Goal: Feedback & Contribution: Contribute content

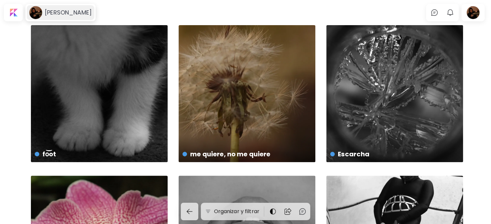
click at [45, 16] on h6 "[PERSON_NAME]" at bounding box center [68, 13] width 47 height 8
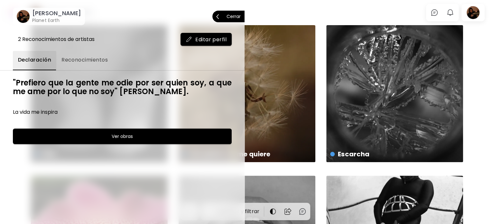
click at [26, 18] on image at bounding box center [23, 16] width 13 height 13
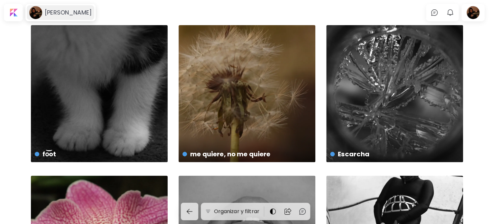
click at [58, 14] on h6 "[PERSON_NAME]" at bounding box center [68, 13] width 47 height 8
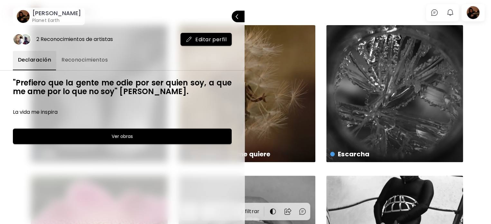
click at [105, 132] on button "Ver obras" at bounding box center [122, 135] width 219 height 15
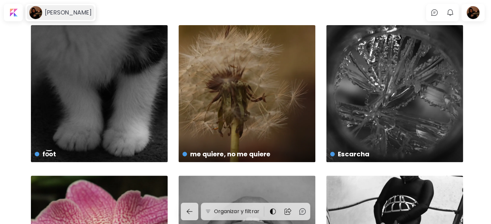
click at [68, 18] on div "[PERSON_NAME]" at bounding box center [61, 12] width 68 height 15
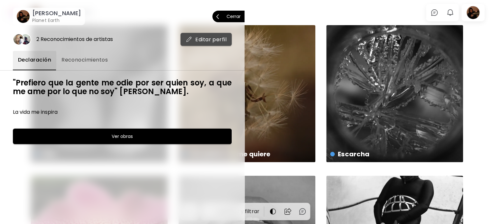
click at [211, 33] on button "Editar perfil" at bounding box center [206, 39] width 51 height 13
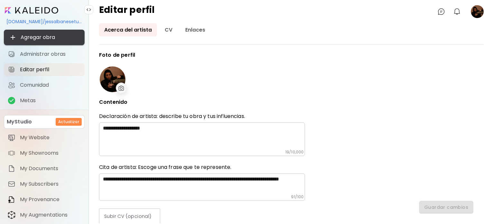
click at [57, 34] on span "Agregar obra" at bounding box center [44, 37] width 70 height 8
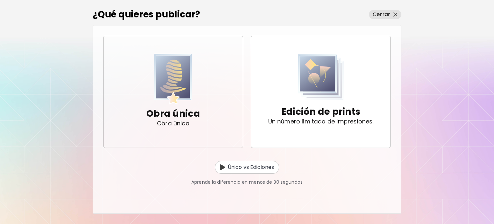
click at [129, 82] on span "Obra única Obra única" at bounding box center [173, 92] width 129 height 76
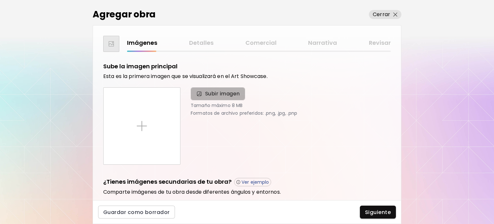
click at [212, 95] on span "Subir imagen" at bounding box center [222, 94] width 35 height 8
click at [0, 0] on input "Subir imagen" at bounding box center [0, 0] width 0 height 0
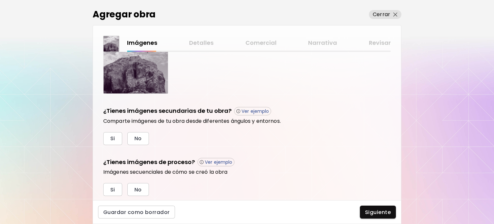
scroll to position [160, 0]
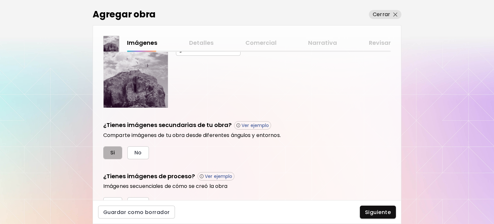
click at [112, 150] on span "Si" at bounding box center [112, 152] width 5 height 7
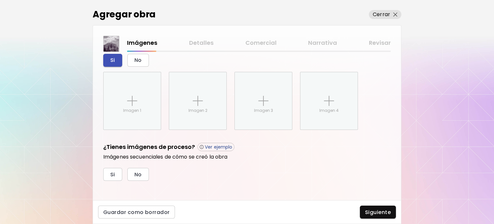
scroll to position [255, 0]
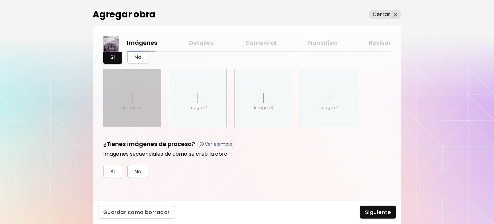
click at [137, 105] on p "Imagen 1" at bounding box center [132, 108] width 18 height 6
click at [0, 0] on input "Imagen 1" at bounding box center [0, 0] width 0 height 0
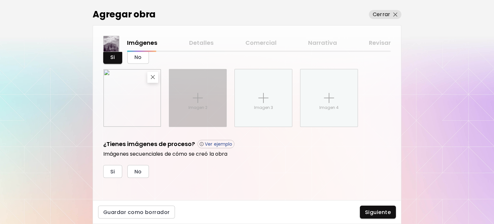
click at [201, 108] on p "Imagen 2" at bounding box center [198, 108] width 19 height 6
click at [0, 0] on input "Imagen 2" at bounding box center [0, 0] width 0 height 0
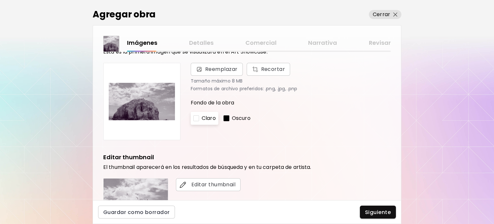
scroll to position [0, 0]
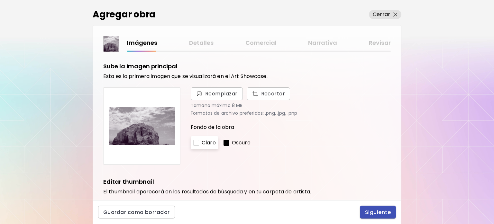
click at [389, 213] on span "Siguiente" at bounding box center [378, 212] width 26 height 7
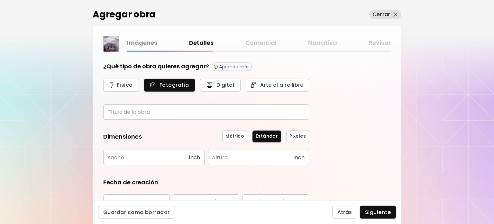
click at [161, 109] on input "text" at bounding box center [206, 111] width 206 height 15
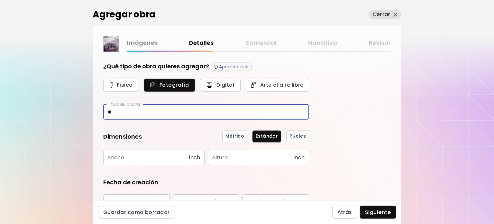
type input "*"
click at [128, 111] on input "**********" at bounding box center [206, 111] width 206 height 15
type input "**********"
click at [164, 157] on input "text" at bounding box center [146, 157] width 86 height 15
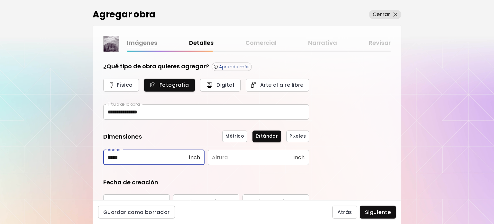
type input "*****"
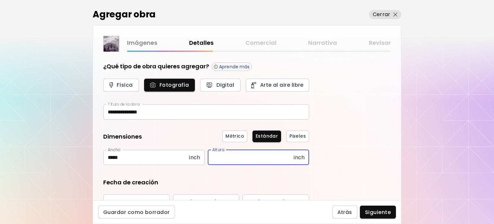
click at [230, 164] on div "Altura inch Altura" at bounding box center [258, 157] width 101 height 15
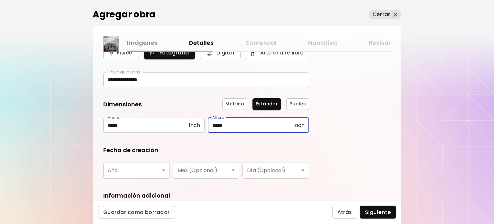
type input "*****"
click at [150, 163] on body "**********" at bounding box center [247, 112] width 494 height 224
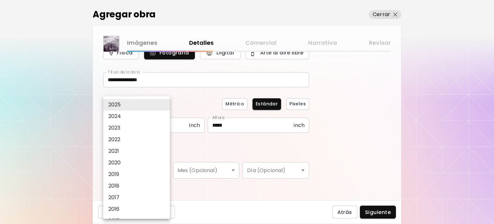
click at [140, 127] on li "2023" at bounding box center [138, 128] width 70 height 12
type input "****"
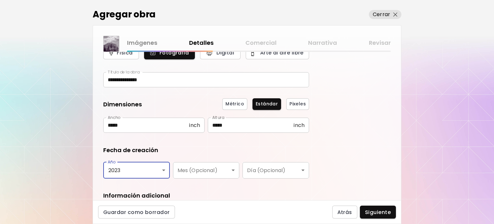
click at [183, 173] on body "**********" at bounding box center [247, 112] width 494 height 224
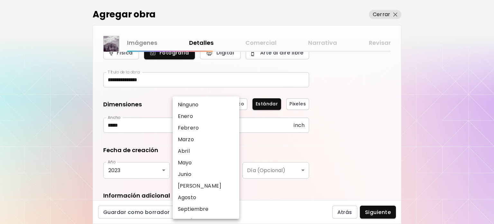
click at [195, 126] on p "Febrero" at bounding box center [188, 128] width 21 height 8
type input "*******"
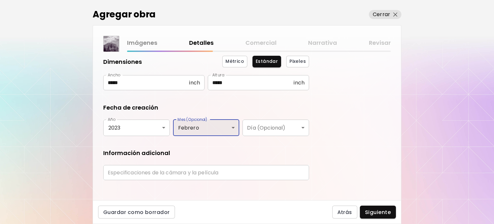
scroll to position [80, 0]
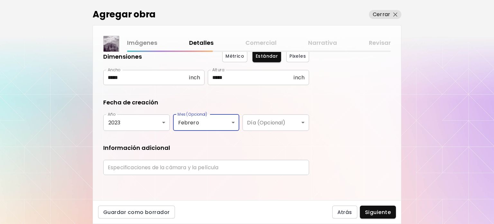
click at [202, 168] on input "text" at bounding box center [206, 167] width 206 height 15
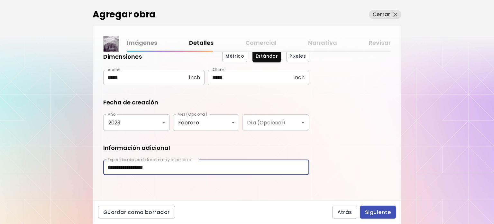
type input "**********"
click at [394, 210] on button "Siguiente" at bounding box center [378, 211] width 36 height 13
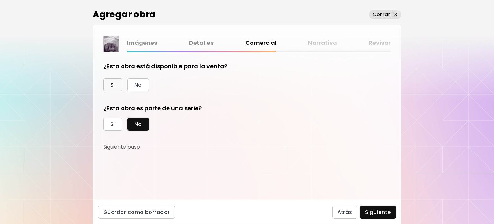
click at [113, 86] on span "Si" at bounding box center [112, 84] width 5 height 7
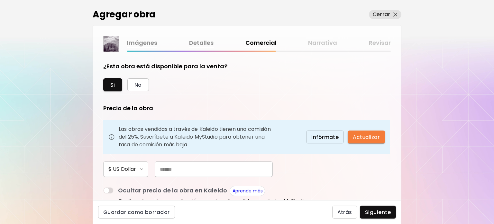
click at [182, 173] on input "text" at bounding box center [214, 168] width 118 height 15
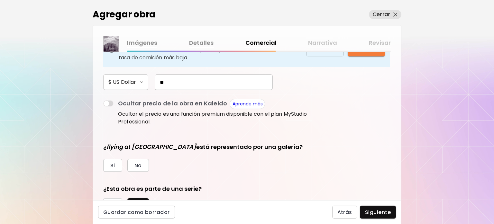
scroll to position [97, 0]
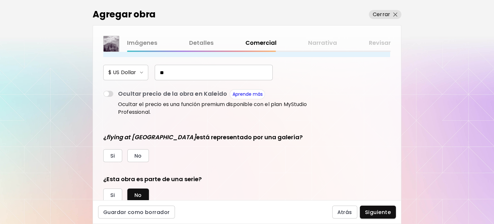
type input "**"
click at [150, 154] on div "Si No" at bounding box center [206, 155] width 206 height 13
click at [140, 156] on span "No" at bounding box center [138, 155] width 7 height 7
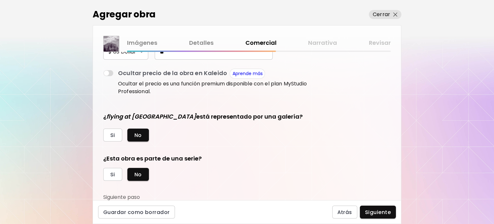
click at [382, 208] on button "Siguiente" at bounding box center [378, 211] width 36 height 13
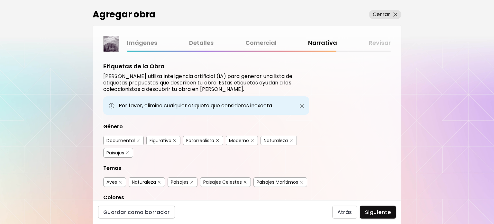
click at [274, 141] on div "Naturaleza" at bounding box center [276, 140] width 24 height 6
click at [114, 153] on div "Paisajes" at bounding box center [116, 152] width 18 height 6
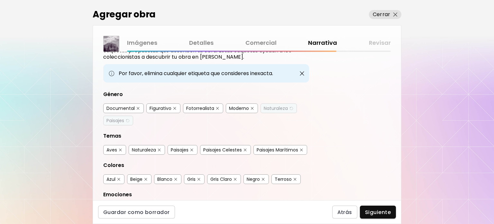
click at [109, 149] on div "Aves" at bounding box center [112, 149] width 11 height 6
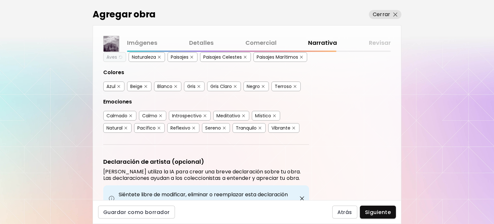
scroll to position [129, 0]
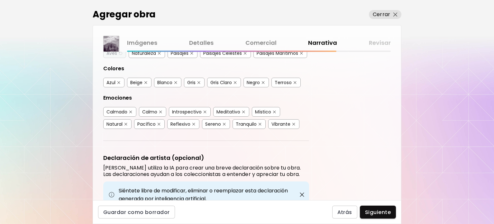
click at [277, 121] on div "Vibrante" at bounding box center [281, 124] width 19 height 6
click at [264, 108] on div "Místico" at bounding box center [263, 111] width 16 height 6
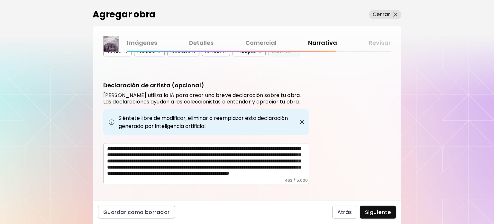
scroll to position [205, 0]
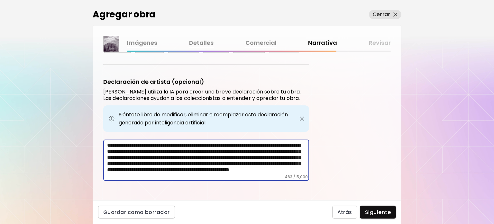
drag, startPoint x: 185, startPoint y: 147, endPoint x: 105, endPoint y: 150, distance: 80.2
click at [105, 150] on div "**********" at bounding box center [206, 159] width 206 height 41
drag, startPoint x: 150, startPoint y: 148, endPoint x: 263, endPoint y: 145, distance: 112.3
click at [263, 145] on textarea "**********" at bounding box center [208, 158] width 202 height 32
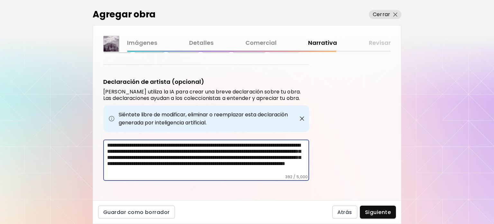
drag, startPoint x: 138, startPoint y: 159, endPoint x: 318, endPoint y: 179, distance: 180.6
click at [318, 179] on div "Etiquetas de la Obra Kaleido utiliza inteligencia artificial (IA) para generar …" at bounding box center [247, 126] width 308 height 148
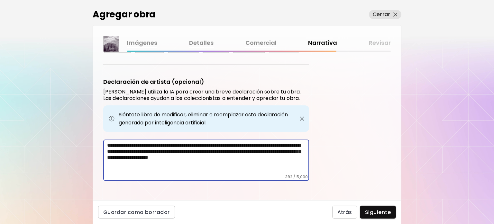
scroll to position [191, 0]
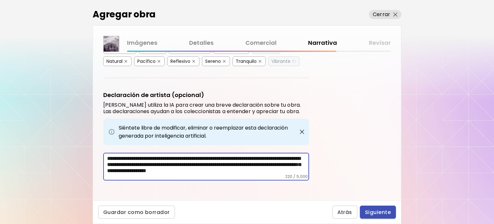
type textarea "**********"
click at [364, 208] on button "Siguiente" at bounding box center [378, 211] width 36 height 13
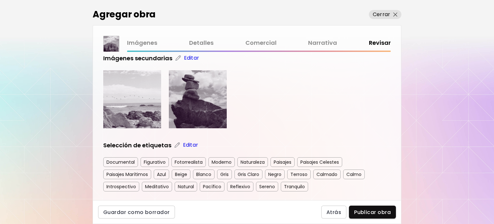
scroll to position [129, 0]
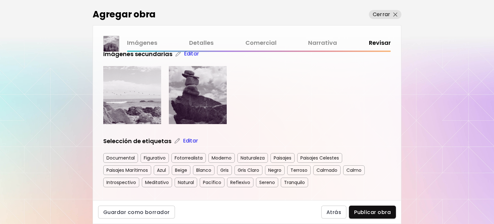
click at [156, 112] on img at bounding box center [132, 95] width 58 height 58
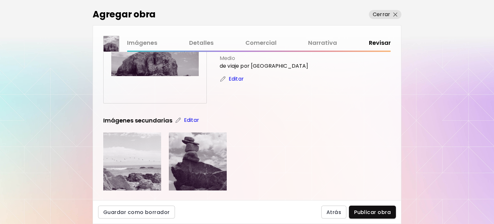
scroll to position [32, 0]
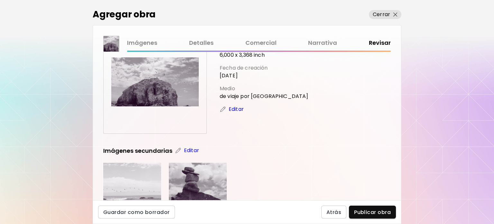
click at [398, 132] on div "flying at chile Dimensiones: 6,000 x 3,368 inch Fecha de creación Febrero 2023 …" at bounding box center [247, 126] width 308 height 148
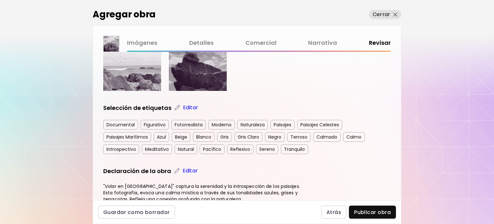
scroll to position [261, 0]
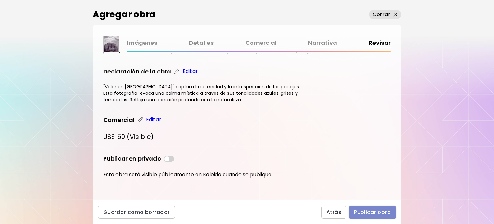
click at [375, 210] on span "Publicar obra" at bounding box center [372, 212] width 37 height 7
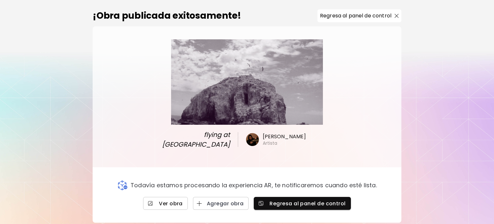
click at [172, 200] on span "Ver obra" at bounding box center [165, 203] width 34 height 7
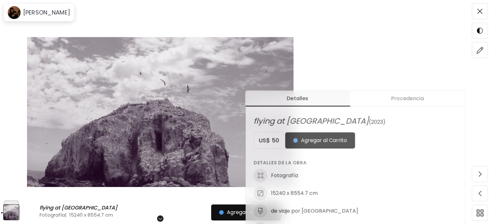
scroll to position [225, 0]
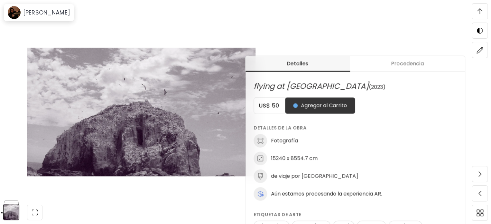
click at [418, 41] on div "Detalles Procedencia flying at [GEOGRAPHIC_DATA] (2023) US$ 50 Agregar al Carri…" at bounding box center [369, 146] width 246 height 224
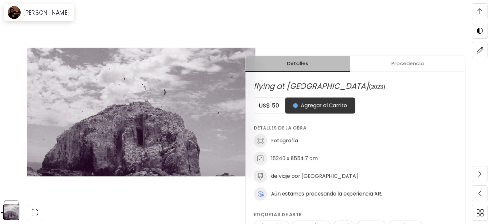
click at [290, 56] on button "Detalles" at bounding box center [298, 64] width 104 height 16
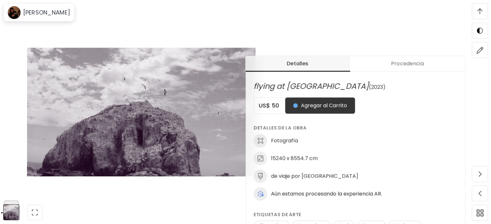
click at [421, 59] on button "Procedencia" at bounding box center [407, 64] width 115 height 16
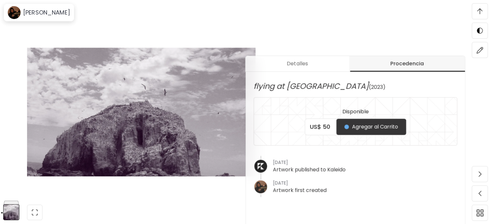
click at [73, 6] on div "[PERSON_NAME]" at bounding box center [39, 12] width 68 height 15
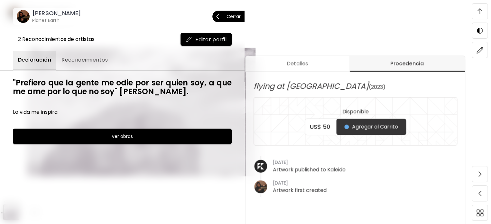
drag, startPoint x: 185, startPoint y: 23, endPoint x: 273, endPoint y: 30, distance: 87.8
click at [269, 31] on div "jess albanese tucker Planet Earth Cerrar 2 Reconocimientos de artistas Editar p…" at bounding box center [245, 112] width 491 height 224
click at [327, 17] on div at bounding box center [245, 112] width 491 height 224
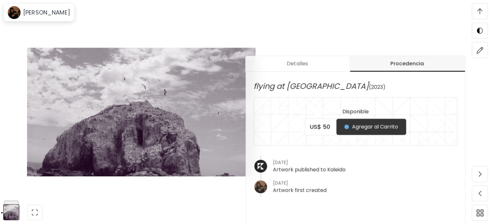
click at [440, 34] on div "Detalles Procedencia flying at chile (2023) Disponible US$ 50 Agregar al Carrit…" at bounding box center [369, 146] width 246 height 224
click at [208, 216] on span "Agregar al Carrito" at bounding box center [221, 212] width 54 height 8
drag, startPoint x: 191, startPoint y: 208, endPoint x: 49, endPoint y: 220, distance: 142.4
click at [190, 208] on button "Agregar al Carrito" at bounding box center [221, 212] width 70 height 16
click at [13, 212] on img at bounding box center [11, 212] width 16 height 16
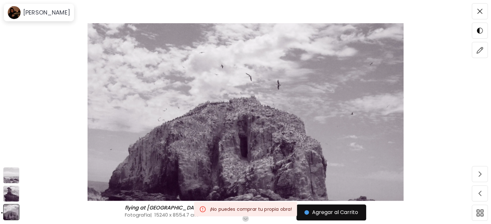
scroll to position [0, 0]
click at [13, 196] on img at bounding box center [11, 193] width 16 height 16
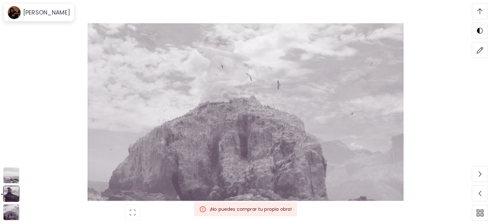
scroll to position [1334, 0]
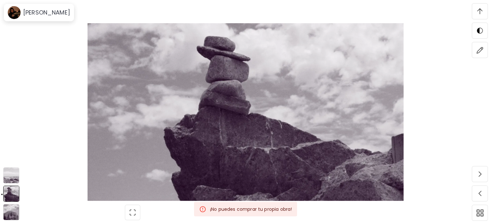
click at [14, 180] on img at bounding box center [11, 175] width 16 height 16
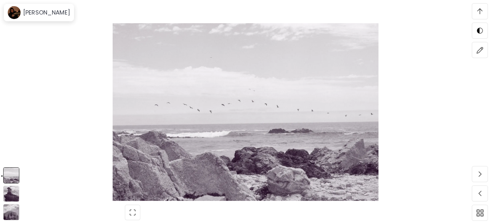
click at [13, 212] on div at bounding box center [11, 212] width 16 height 17
click at [10, 214] on img at bounding box center [11, 212] width 16 height 16
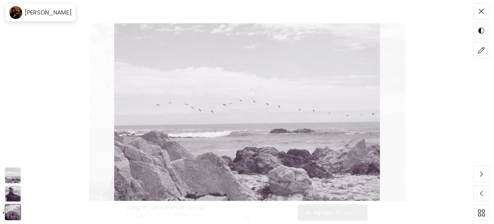
scroll to position [0, 0]
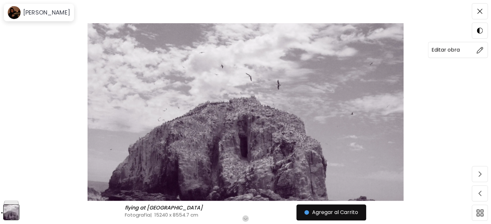
click at [479, 53] on span at bounding box center [480, 50] width 14 height 14
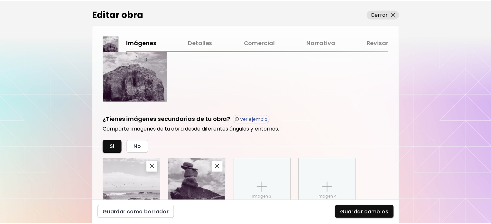
scroll to position [225, 0]
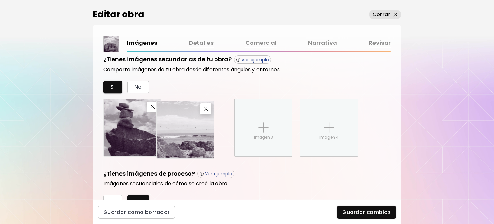
drag, startPoint x: 143, startPoint y: 139, endPoint x: 206, endPoint y: 137, distance: 63.4
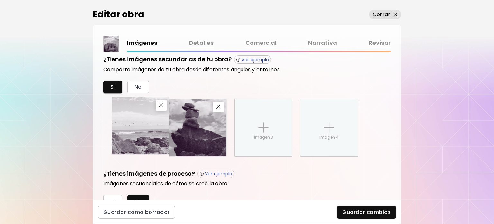
drag, startPoint x: 206, startPoint y: 137, endPoint x: 148, endPoint y: 135, distance: 57.6
click at [148, 135] on img at bounding box center [140, 125] width 57 height 57
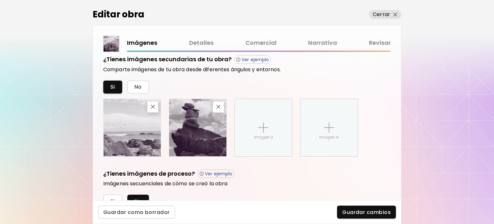
click at [355, 211] on span "Guardar cambios" at bounding box center [366, 212] width 49 height 7
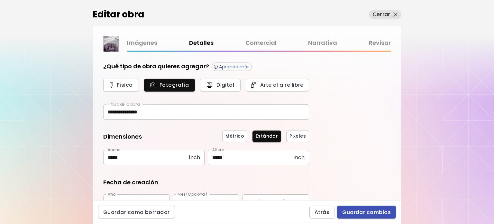
click at [372, 211] on span "Guardar cambios" at bounding box center [366, 212] width 49 height 7
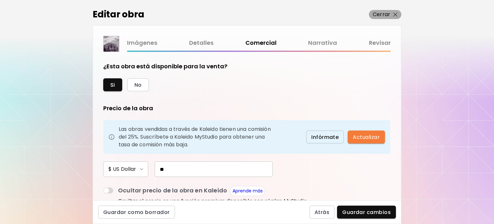
click at [384, 16] on p "Cerrar" at bounding box center [381, 15] width 17 height 8
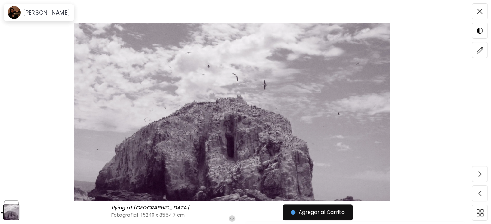
scroll to position [64, 0]
click at [13, 204] on div at bounding box center [11, 212] width 16 height 17
click at [482, 50] on img at bounding box center [480, 50] width 7 height 7
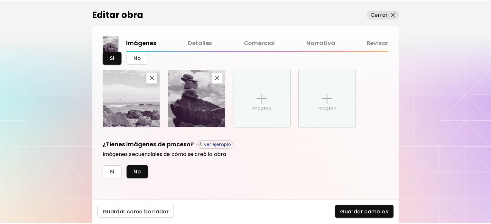
scroll to position [255, 0]
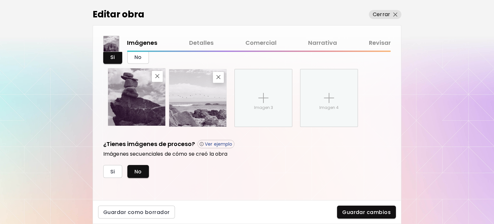
drag, startPoint x: 189, startPoint y: 112, endPoint x: 131, endPoint y: 111, distance: 57.9
click at [131, 111] on img at bounding box center [136, 96] width 57 height 57
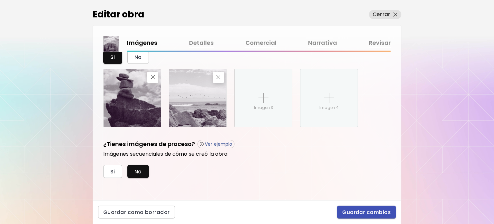
click at [375, 210] on span "Guardar cambios" at bounding box center [366, 212] width 49 height 7
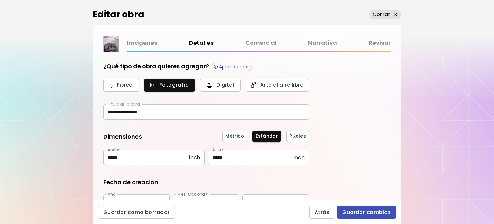
click at [367, 215] on span "Guardar cambios" at bounding box center [366, 212] width 49 height 7
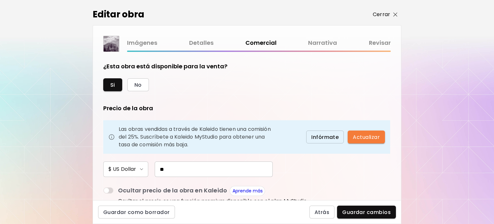
click at [386, 16] on p "Cerrar" at bounding box center [381, 15] width 17 height 8
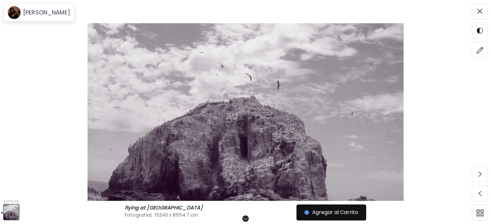
scroll to position [97, 0]
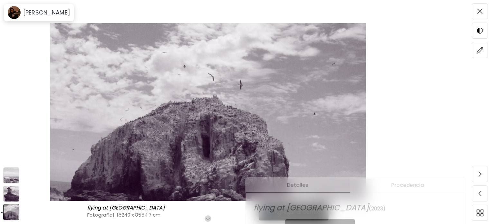
click at [12, 197] on img at bounding box center [11, 193] width 16 height 16
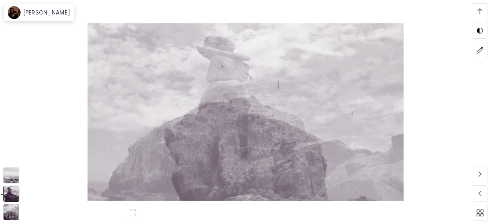
scroll to position [122, 0]
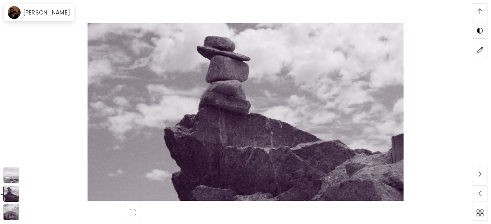
click at [17, 179] on img at bounding box center [11, 175] width 16 height 16
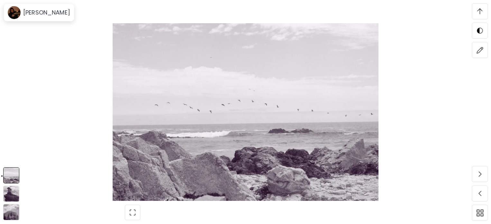
click at [16, 211] on img at bounding box center [11, 212] width 16 height 16
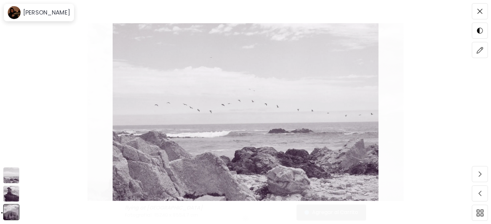
scroll to position [0, 0]
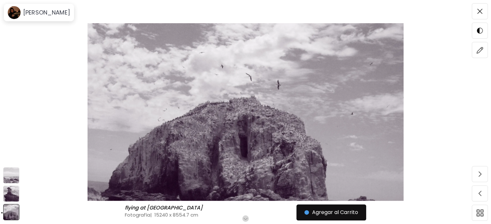
click at [10, 192] on img at bounding box center [11, 193] width 16 height 16
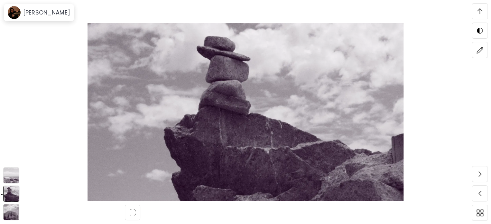
click at [10, 176] on img at bounding box center [11, 175] width 16 height 16
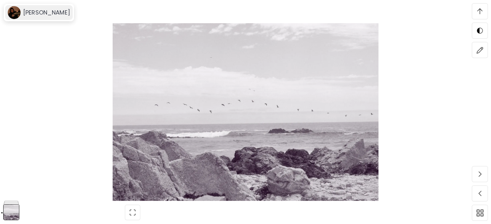
click at [67, 14] on h6 "[PERSON_NAME]" at bounding box center [46, 13] width 47 height 8
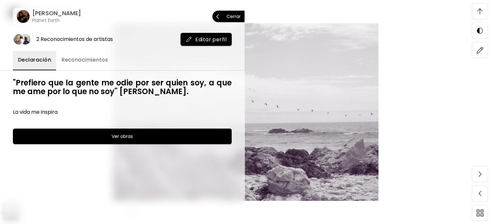
click at [62, 16] on h6 "[PERSON_NAME]" at bounding box center [56, 13] width 49 height 8
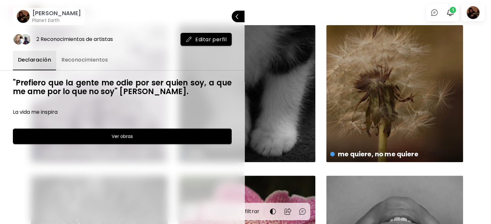
click at [386, 14] on div at bounding box center [245, 112] width 491 height 224
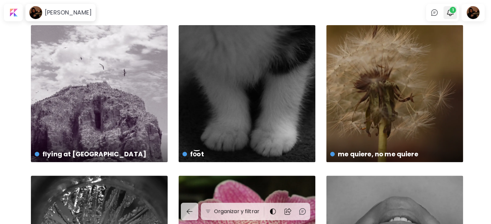
click at [455, 11] on span "1" at bounding box center [453, 10] width 6 height 6
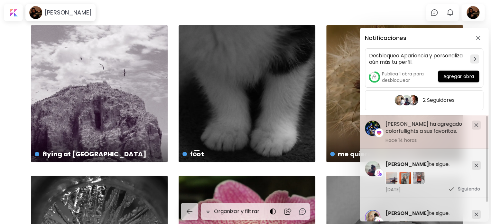
click at [411, 130] on h5 "[PERSON_NAME] ha agregado colorfullights a sus favoritos." at bounding box center [426, 127] width 81 height 14
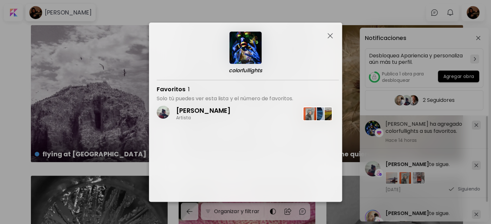
click at [328, 33] on img "button" at bounding box center [330, 35] width 5 height 5
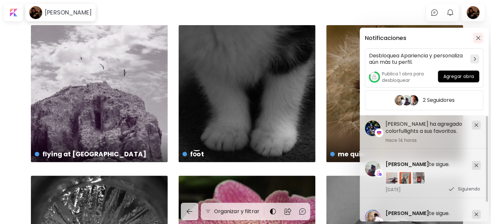
click at [478, 40] on button "button" at bounding box center [478, 38] width 10 height 10
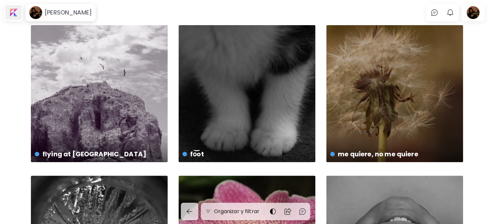
click at [16, 11] on div at bounding box center [13, 12] width 16 height 15
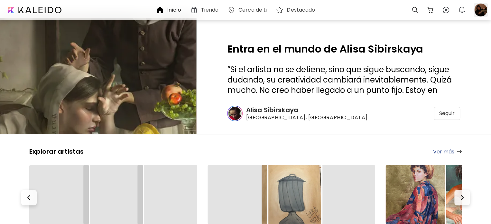
click at [481, 14] on div at bounding box center [481, 10] width 14 height 14
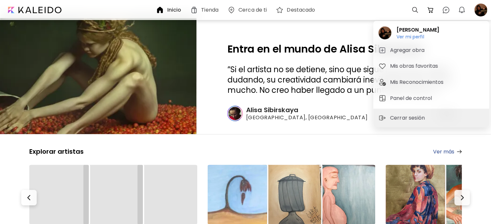
click at [465, 14] on div at bounding box center [245, 112] width 491 height 224
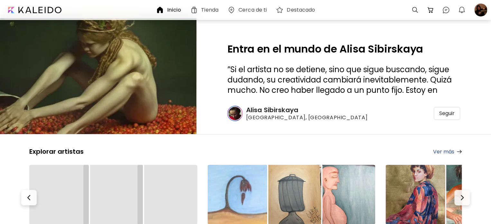
click at [463, 12] on div "jess albanese tucker Ver mi perfil Ver mi perfil Agregar obra Mis obras favorit…" at bounding box center [245, 113] width 491 height 221
click at [463, 12] on img "button" at bounding box center [462, 10] width 8 height 8
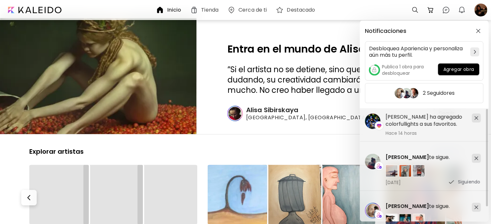
click at [478, 14] on div "Notificaciones Desbloquea Apariencia y personaliza aún más tu perfil. Publica 1…" at bounding box center [245, 112] width 491 height 224
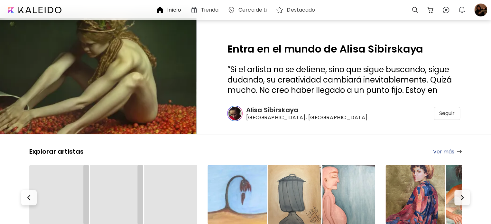
click at [478, 14] on div at bounding box center [481, 10] width 14 height 14
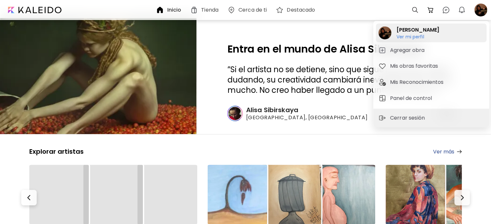
click at [420, 35] on h6 "Ver mi perfil" at bounding box center [417, 37] width 43 height 6
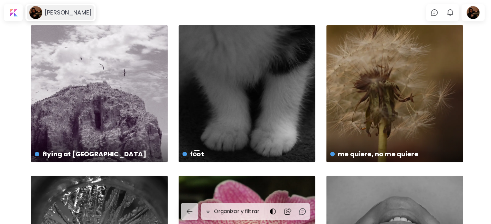
click at [58, 11] on h6 "[PERSON_NAME]" at bounding box center [68, 13] width 47 height 8
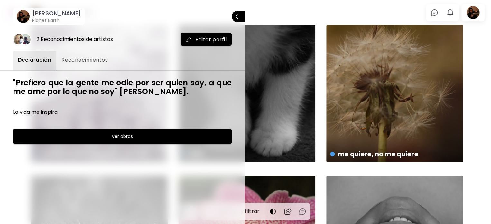
click at [192, 39] on img "button" at bounding box center [189, 39] width 6 height 6
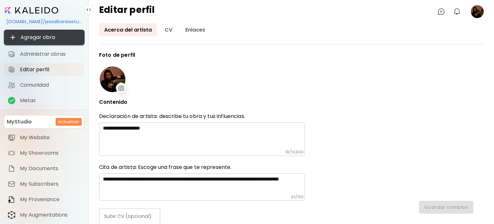
click at [45, 41] on span "Agregar obra" at bounding box center [44, 37] width 70 height 8
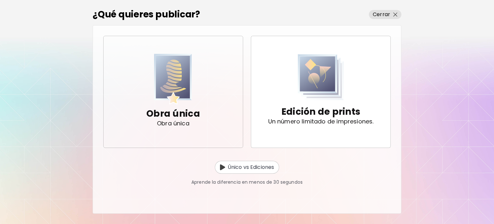
click at [194, 100] on div "Obra única Obra única" at bounding box center [173, 92] width 54 height 76
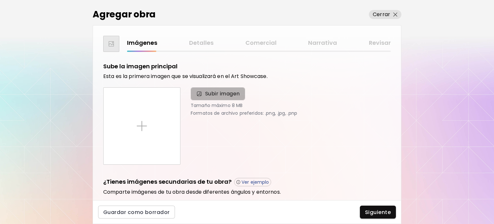
click at [213, 94] on span "Subir imagen" at bounding box center [222, 94] width 35 height 8
click at [0, 0] on input "Subir imagen" at bounding box center [0, 0] width 0 height 0
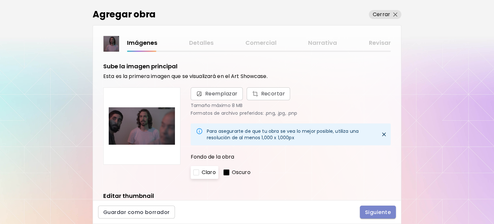
click at [380, 212] on span "Siguiente" at bounding box center [378, 212] width 26 height 7
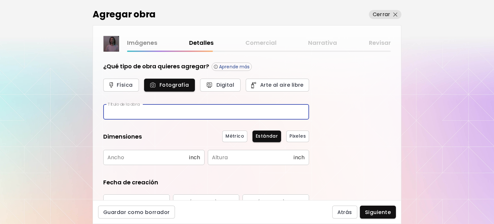
click at [182, 109] on input "text" at bounding box center [206, 111] width 206 height 15
type input "**********"
click at [137, 154] on input "text" at bounding box center [146, 157] width 86 height 15
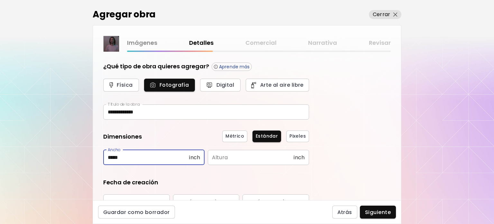
type input "*****"
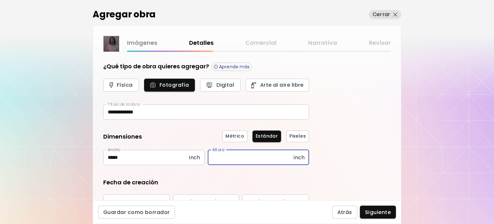
click at [221, 154] on input "text" at bounding box center [251, 157] width 86 height 15
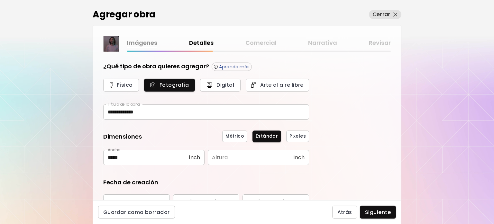
click at [230, 159] on input "text" at bounding box center [251, 157] width 86 height 15
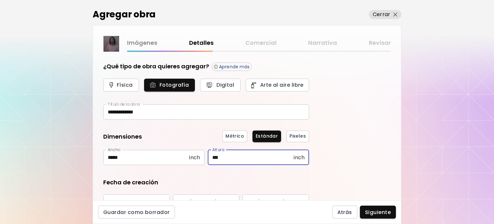
type input "***"
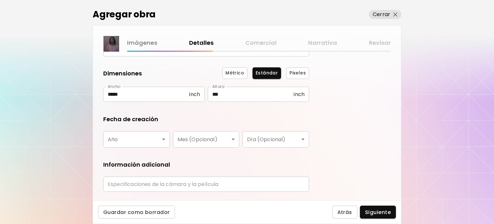
scroll to position [64, 0]
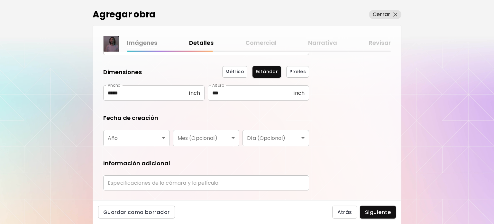
click at [122, 135] on body "**********" at bounding box center [247, 112] width 494 height 224
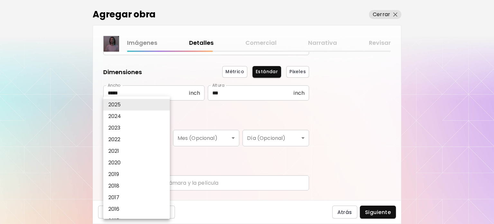
click at [122, 128] on li "2023" at bounding box center [138, 128] width 70 height 12
type input "****"
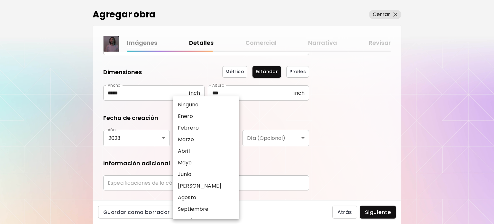
click at [201, 139] on body "**********" at bounding box center [247, 112] width 494 height 224
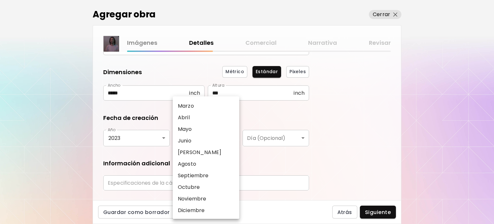
scroll to position [0, 0]
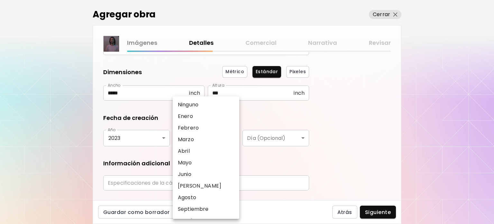
click at [107, 12] on div at bounding box center [247, 112] width 494 height 224
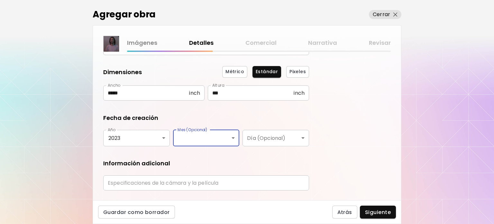
click at [198, 137] on body "**********" at bounding box center [247, 112] width 494 height 224
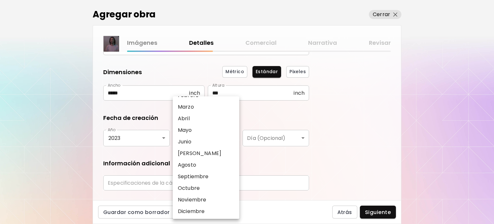
scroll to position [33, 0]
click at [205, 211] on li "Diciembre" at bounding box center [208, 210] width 70 height 12
type input "*********"
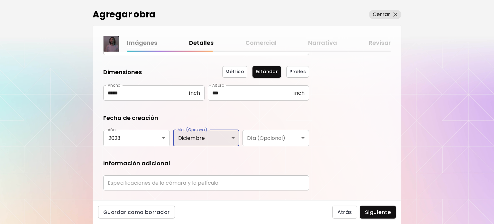
scroll to position [80, 0]
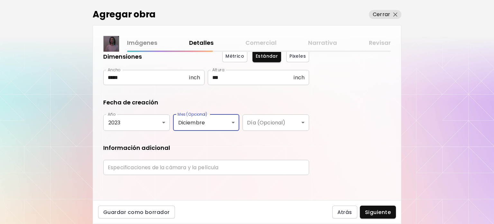
click at [378, 21] on div "Agregar obra Cerrar" at bounding box center [247, 12] width 309 height 25
click at [379, 17] on p "Cerrar" at bounding box center [381, 15] width 17 height 8
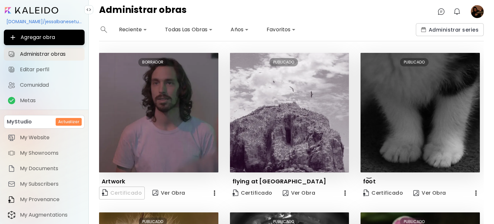
click at [214, 190] on icon "button" at bounding box center [215, 193] width 8 height 8
click at [205, 206] on li "Eliminar" at bounding box center [204, 205] width 43 height 12
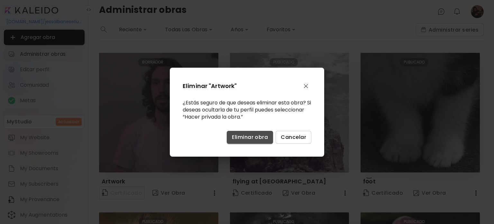
click at [249, 135] on span "Eliminar obra" at bounding box center [250, 137] width 36 height 7
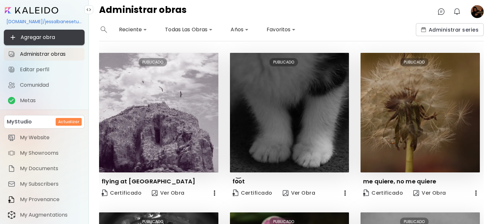
click at [47, 34] on span "Agregar obra" at bounding box center [44, 37] width 70 height 8
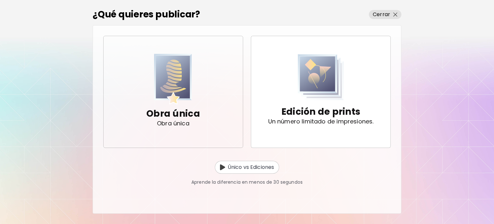
click at [191, 88] on img "button" at bounding box center [173, 79] width 38 height 51
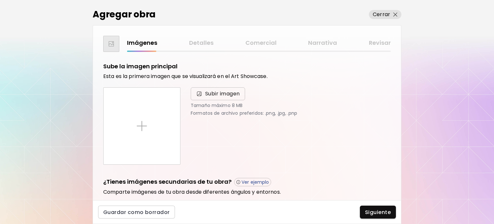
click at [216, 96] on span "Subir imagen" at bounding box center [222, 94] width 35 height 8
click at [0, 0] on input "Subir imagen" at bounding box center [0, 0] width 0 height 0
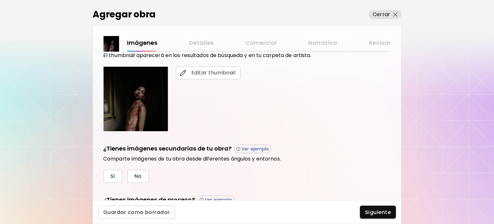
scroll to position [192, 0]
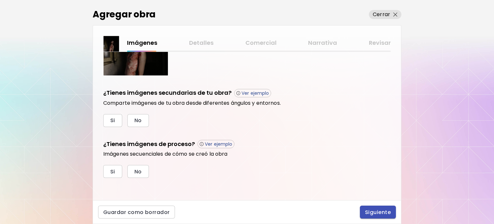
click at [380, 212] on span "Siguiente" at bounding box center [378, 212] width 26 height 7
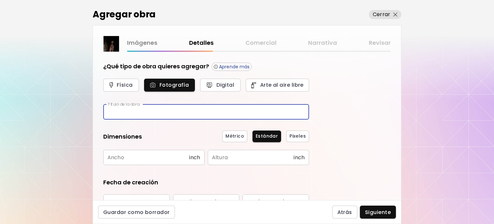
click at [156, 114] on input "text" at bounding box center [206, 111] width 206 height 15
type input "********"
click at [148, 161] on input "text" at bounding box center [146, 157] width 86 height 15
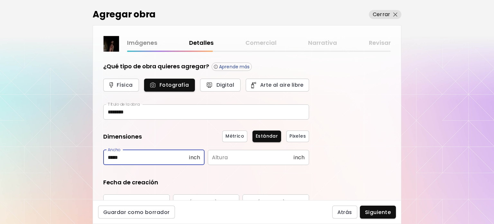
type input "*****"
click at [244, 158] on input "text" at bounding box center [251, 157] width 86 height 15
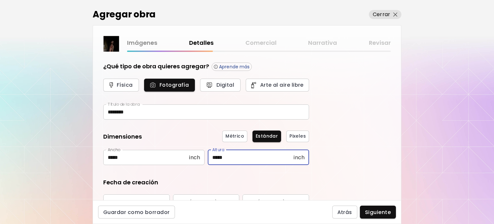
type input "*****"
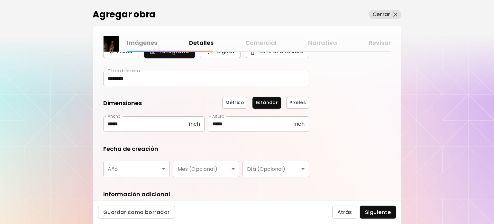
scroll to position [64, 0]
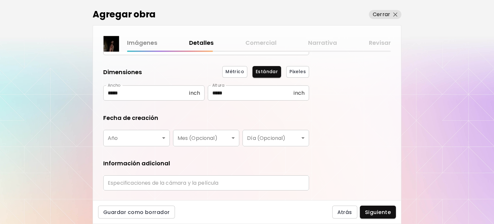
click at [155, 141] on body "kaleido.art/jessalbanesetucker Agregar obra Administrar obras Editar perfil My …" at bounding box center [247, 112] width 494 height 224
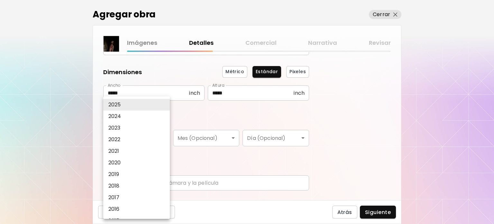
scroll to position [32, 0]
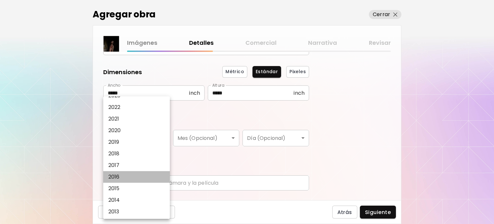
click at [122, 176] on li "2016" at bounding box center [138, 177] width 70 height 12
type input "****"
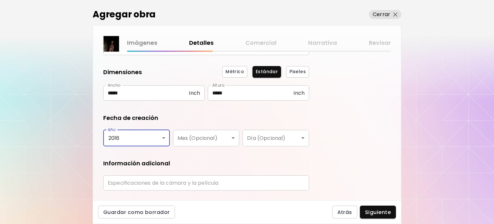
click at [212, 139] on body "kaleido.art/jessalbanesetucker Agregar obra Administrar obras Editar perfil My …" at bounding box center [247, 112] width 494 height 224
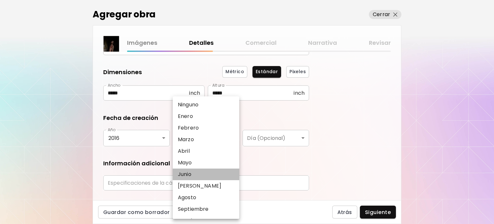
click at [195, 174] on li "Junio" at bounding box center [208, 174] width 70 height 12
type input "*****"
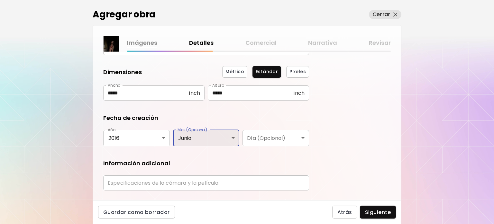
scroll to position [80, 0]
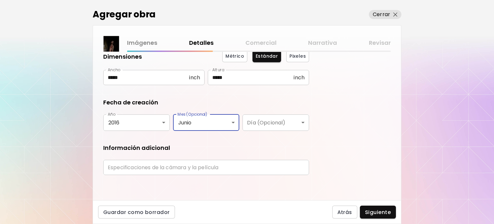
click at [184, 168] on input "text" at bounding box center [206, 167] width 206 height 15
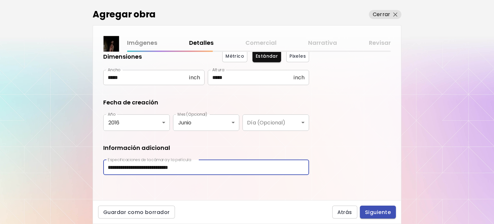
type input "**********"
click at [382, 210] on span "Siguiente" at bounding box center [378, 212] width 26 height 7
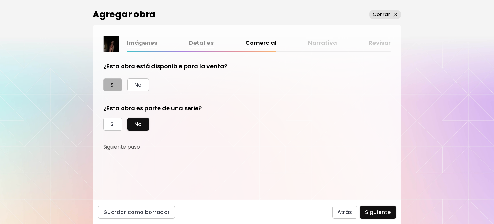
click at [119, 84] on button "Si" at bounding box center [112, 84] width 19 height 13
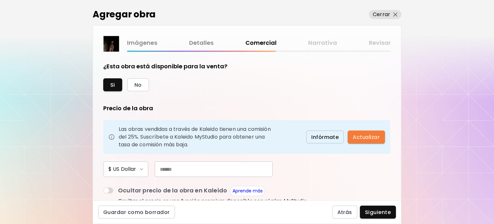
click at [198, 173] on input "text" at bounding box center [214, 168] width 118 height 15
type input "**"
click at [382, 212] on span "Siguiente" at bounding box center [378, 212] width 26 height 7
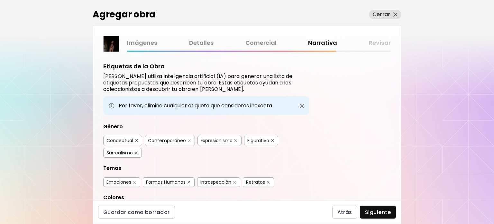
click at [224, 138] on div "Expresionismo" at bounding box center [217, 140] width 32 height 6
click at [118, 137] on div "Conceptual" at bounding box center [120, 140] width 27 height 6
click at [115, 179] on div "Emociones" at bounding box center [119, 182] width 25 height 6
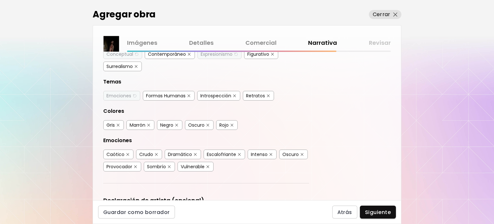
scroll to position [97, 0]
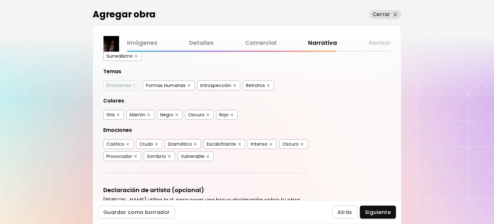
click at [186, 141] on div "Dramático" at bounding box center [180, 144] width 24 height 6
click at [262, 142] on div "Intenso" at bounding box center [259, 144] width 17 height 6
click at [158, 156] on div "Sombrío" at bounding box center [156, 156] width 19 height 6
click at [129, 155] on div "Provocador" at bounding box center [120, 156] width 26 height 6
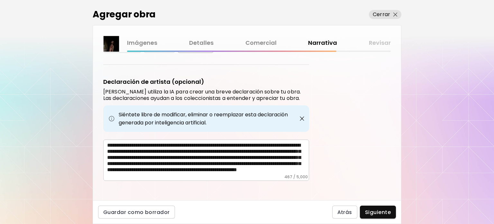
scroll to position [0, 0]
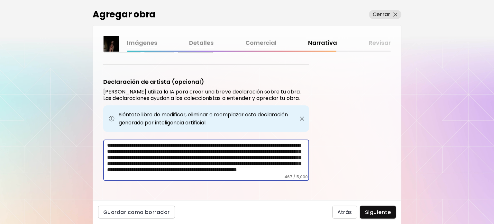
drag, startPoint x: 183, startPoint y: 146, endPoint x: 219, endPoint y: 153, distance: 36.6
click at [219, 153] on textarea "**********" at bounding box center [208, 158] width 202 height 32
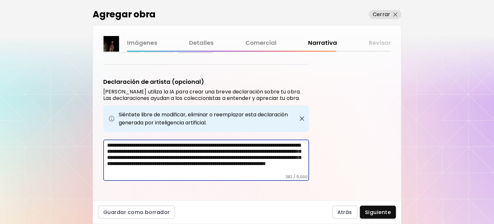
click at [186, 147] on textarea "**********" at bounding box center [208, 158] width 202 height 32
click at [155, 162] on textarea "**********" at bounding box center [208, 158] width 202 height 32
drag, startPoint x: 166, startPoint y: 153, endPoint x: 154, endPoint y: 162, distance: 15.6
click at [154, 162] on textarea "**********" at bounding box center [208, 158] width 202 height 32
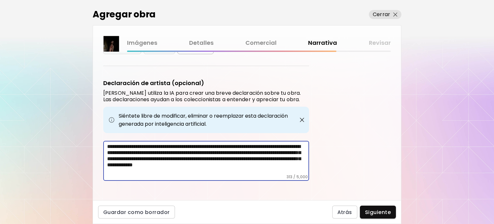
click at [290, 143] on textarea "**********" at bounding box center [208, 158] width 202 height 31
drag, startPoint x: 226, startPoint y: 160, endPoint x: 151, endPoint y: 161, distance: 75.0
click at [151, 161] on textarea "**********" at bounding box center [208, 158] width 202 height 31
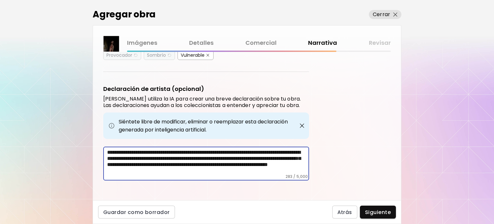
drag, startPoint x: 147, startPoint y: 167, endPoint x: 132, endPoint y: 166, distance: 15.2
click at [132, 166] on textarea "**********" at bounding box center [208, 161] width 202 height 25
drag, startPoint x: 118, startPoint y: 169, endPoint x: 296, endPoint y: 161, distance: 177.8
click at [296, 161] on textarea "**********" at bounding box center [208, 161] width 202 height 25
drag, startPoint x: 191, startPoint y: 167, endPoint x: 111, endPoint y: 168, distance: 79.5
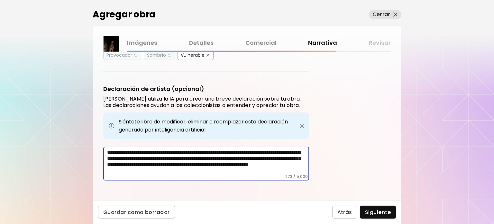
click at [111, 168] on textarea "**********" at bounding box center [208, 161] width 202 height 25
type textarea "**********"
click at [383, 215] on span "Siguiente" at bounding box center [378, 212] width 26 height 7
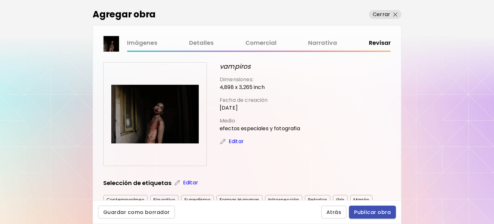
click at [388, 212] on span "Publicar obra" at bounding box center [372, 212] width 37 height 7
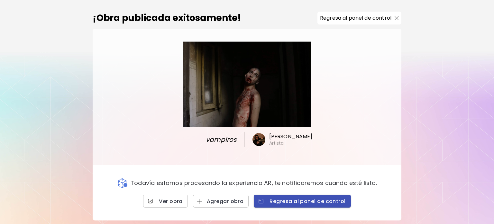
click at [293, 198] on span "Regresa al panel de control" at bounding box center [302, 201] width 87 height 7
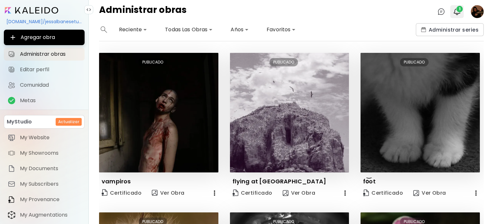
click at [460, 14] on img "button" at bounding box center [457, 12] width 8 height 8
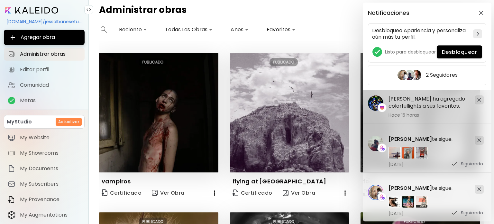
click at [460, 14] on div "Notificaciones" at bounding box center [422, 13] width 108 height 6
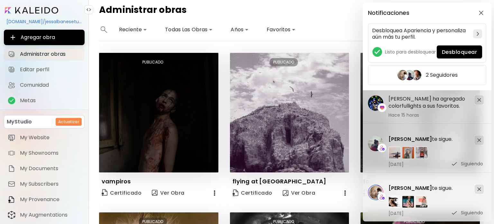
click at [182, 149] on div "Notificaciones Desbloquea Apariencia y personaliza aún más tu perfil. Listo par…" at bounding box center [247, 112] width 494 height 224
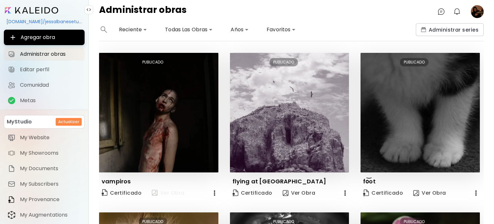
click at [171, 186] on button "Ver Obra" at bounding box center [168, 192] width 38 height 13
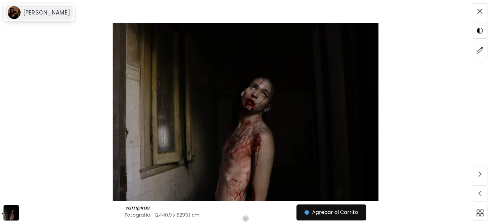
click at [32, 12] on h6 "[PERSON_NAME]" at bounding box center [46, 13] width 47 height 8
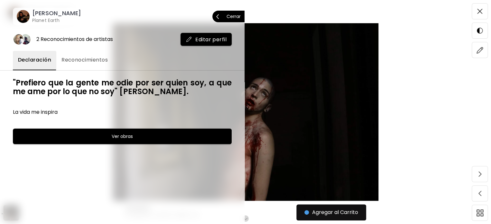
click at [58, 16] on h6 "[PERSON_NAME]" at bounding box center [56, 13] width 49 height 8
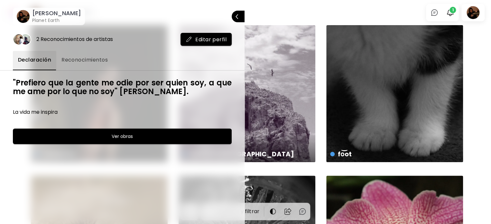
click at [336, 2] on div at bounding box center [245, 112] width 491 height 224
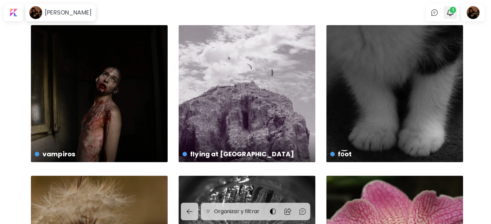
click at [456, 14] on button "1" at bounding box center [450, 12] width 11 height 11
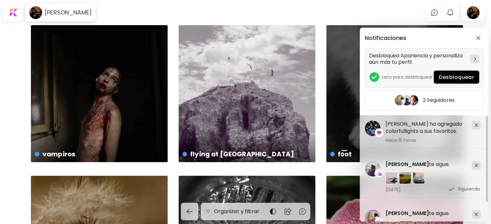
click at [448, 78] on span "Desbloquear" at bounding box center [456, 77] width 35 height 7
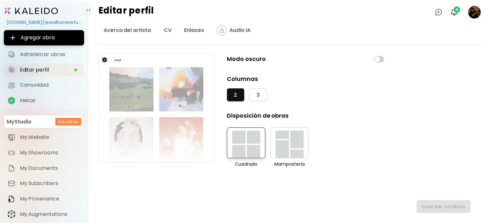
scroll to position [51, 0]
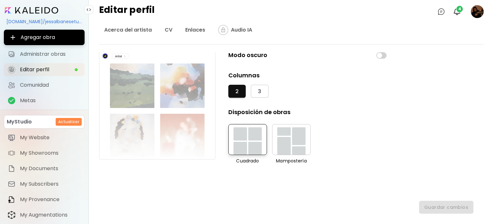
click at [284, 143] on div "button" at bounding box center [284, 146] width 14 height 18
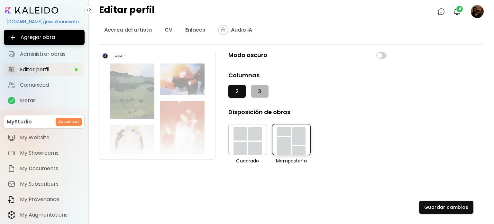
click at [256, 92] on button "3" at bounding box center [259, 91] width 17 height 13
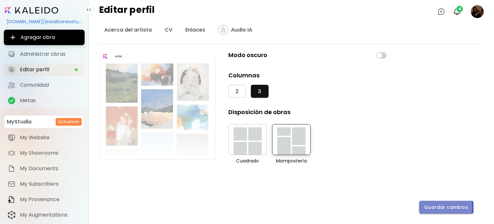
click at [442, 207] on span "Guardar cambios" at bounding box center [446, 207] width 44 height 7
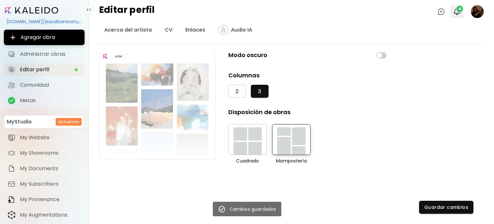
click at [461, 11] on span "4" at bounding box center [460, 9] width 6 height 6
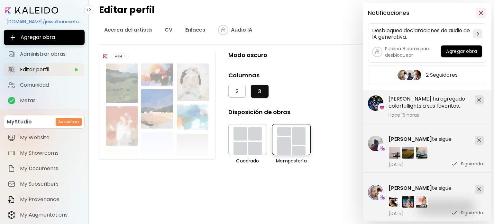
click at [483, 12] on img "button" at bounding box center [481, 13] width 5 height 5
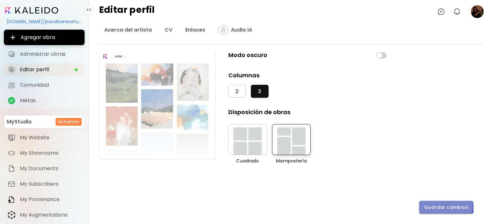
click at [428, 203] on button "Guardar cambios" at bounding box center [446, 206] width 54 height 13
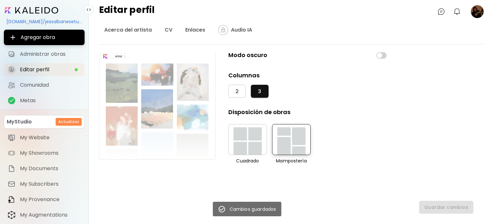
click at [479, 12] on image at bounding box center [477, 11] width 13 height 13
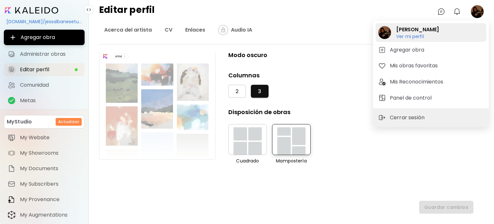
click at [435, 35] on h6 "Ver mi perfil" at bounding box center [417, 36] width 43 height 6
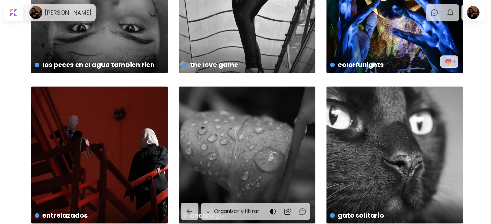
scroll to position [424, 0]
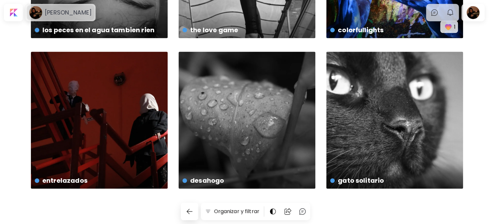
click at [44, 13] on div "[PERSON_NAME]" at bounding box center [67, 13] width 50 height 8
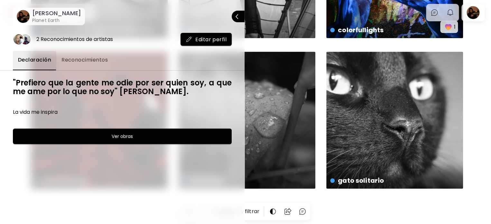
click at [32, 11] on div "jess albanese tucker Planet Earth" at bounding box center [55, 16] width 51 height 14
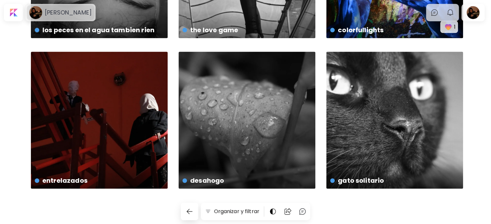
click at [31, 15] on image at bounding box center [35, 12] width 13 height 13
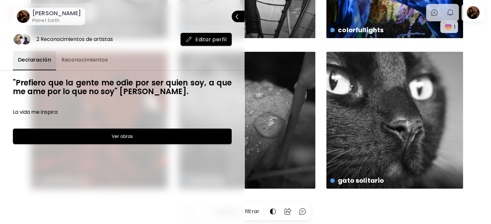
click at [208, 39] on span "Editar perfil" at bounding box center [206, 39] width 41 height 7
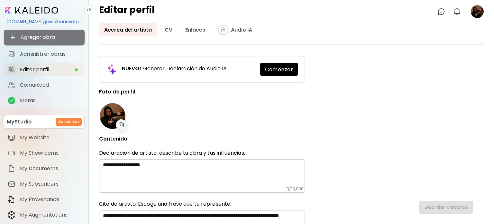
click at [67, 41] on button "Agregar obra" at bounding box center [44, 37] width 81 height 15
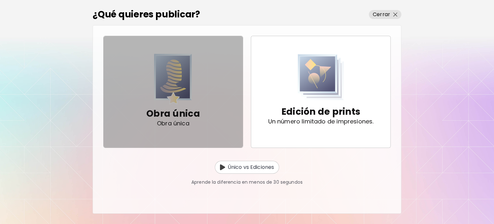
click at [165, 87] on img "button" at bounding box center [173, 79] width 38 height 51
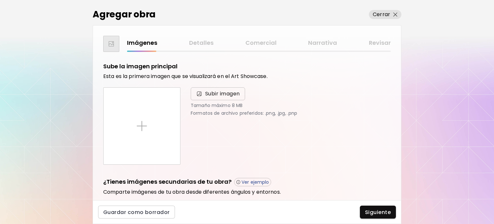
click at [211, 95] on span "Subir imagen" at bounding box center [222, 94] width 35 height 8
click at [0, 0] on input "Subir imagen" at bounding box center [0, 0] width 0 height 0
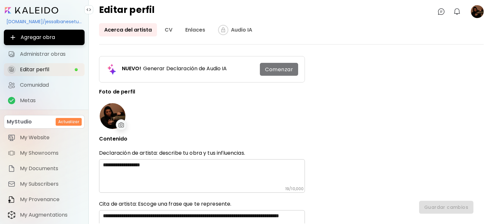
click at [263, 69] on link "Comenzar" at bounding box center [279, 69] width 38 height 13
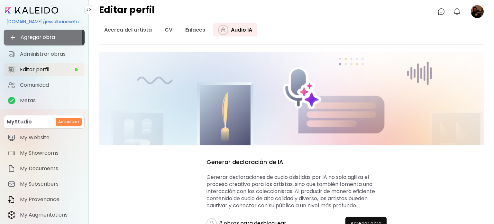
click at [37, 37] on span "Agregar obra" at bounding box center [44, 37] width 70 height 8
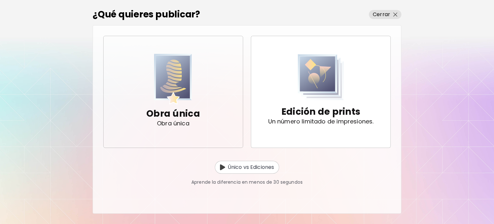
click at [167, 80] on img "button" at bounding box center [173, 79] width 38 height 51
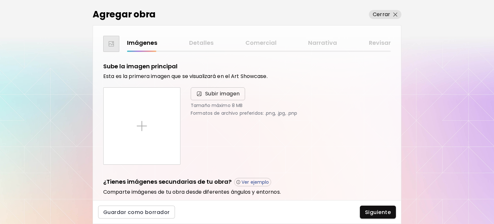
click at [237, 92] on span "Subir imagen" at bounding box center [222, 94] width 35 height 8
click at [0, 0] on input "Subir imagen" at bounding box center [0, 0] width 0 height 0
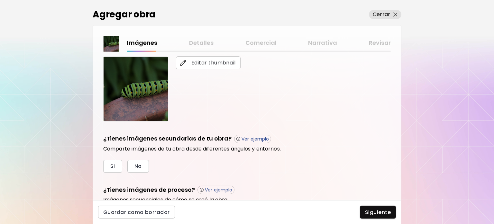
scroll to position [192, 0]
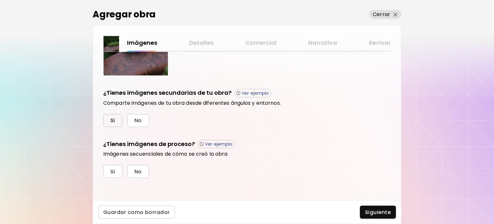
click at [117, 119] on button "Si" at bounding box center [112, 120] width 19 height 13
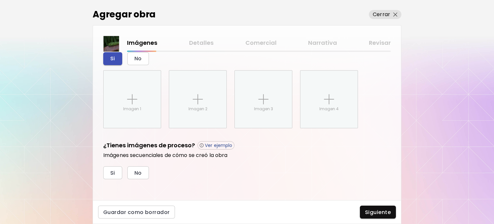
scroll to position [255, 0]
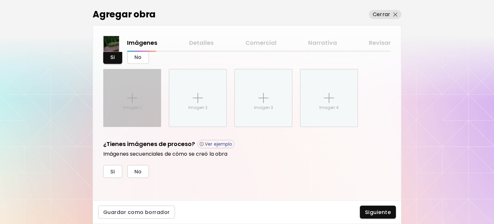
click at [129, 114] on div "Imagen 1" at bounding box center [132, 97] width 57 height 57
click at [0, 0] on input "Imagen 1" at bounding box center [0, 0] width 0 height 0
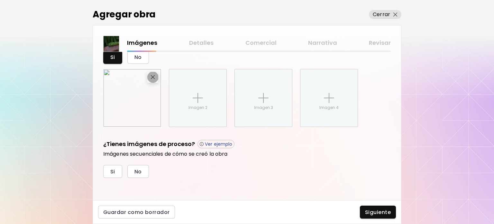
click at [155, 77] on span "button" at bounding box center [153, 77] width 8 height 4
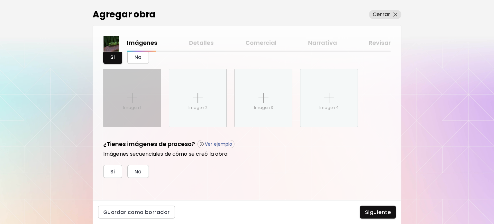
click at [144, 95] on div "Imagen 1" at bounding box center [132, 97] width 57 height 57
click at [0, 0] on input "Imagen 1" at bounding box center [0, 0] width 0 height 0
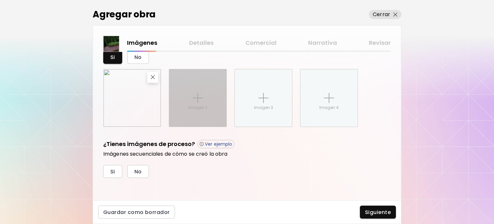
click at [205, 94] on div "Imagen 2" at bounding box center [197, 97] width 57 height 57
click at [0, 0] on input "Imagen 2" at bounding box center [0, 0] width 0 height 0
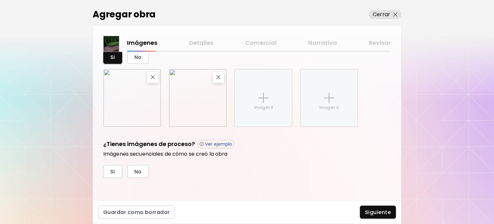
click at [384, 211] on span "Siguiente" at bounding box center [378, 212] width 26 height 7
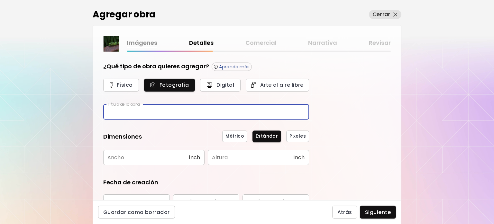
click at [184, 111] on input "text" at bounding box center [206, 111] width 206 height 15
type input "*"
type input "**********"
click at [147, 163] on input "text" at bounding box center [146, 157] width 86 height 15
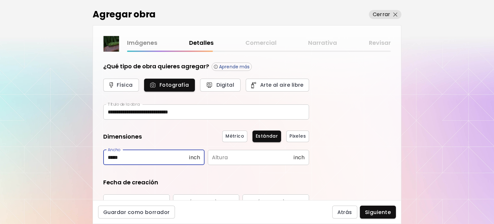
type input "*****"
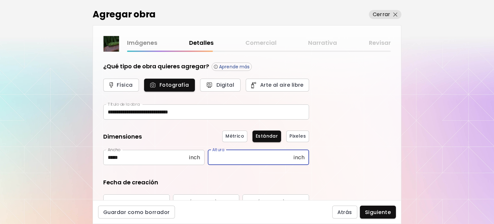
click at [230, 160] on input "text" at bounding box center [251, 157] width 86 height 15
type input "*****"
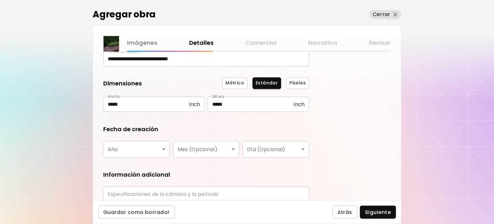
scroll to position [80, 0]
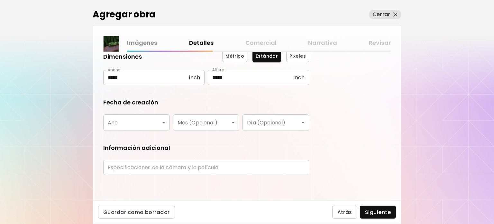
click at [142, 120] on body "**********" at bounding box center [247, 112] width 494 height 224
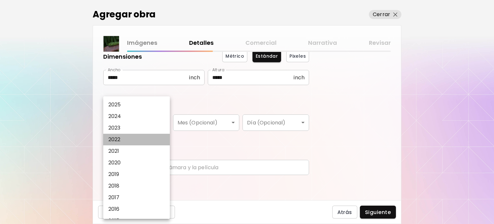
click at [125, 137] on li "2022" at bounding box center [138, 140] width 70 height 12
type input "****"
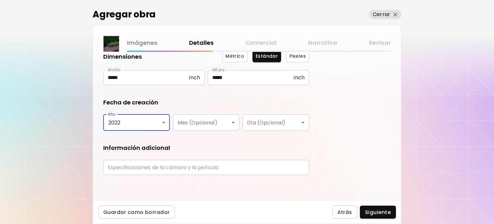
click at [209, 125] on body "**********" at bounding box center [247, 112] width 494 height 224
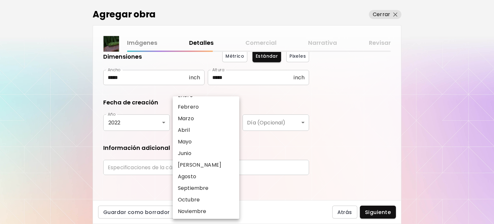
scroll to position [32, 0]
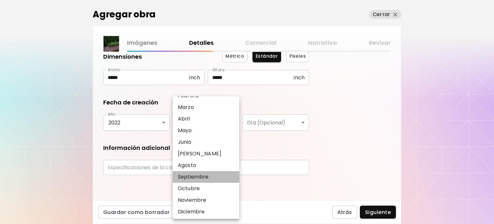
click at [199, 174] on p "Septiembre" at bounding box center [193, 177] width 31 height 8
type input "**********"
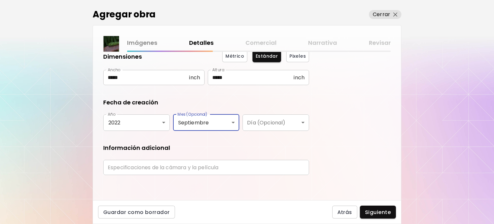
click at [175, 168] on input "text" at bounding box center [206, 167] width 206 height 15
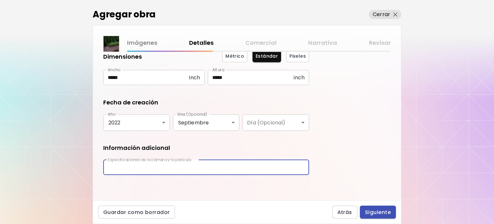
click at [377, 214] on span "Siguiente" at bounding box center [378, 212] width 26 height 7
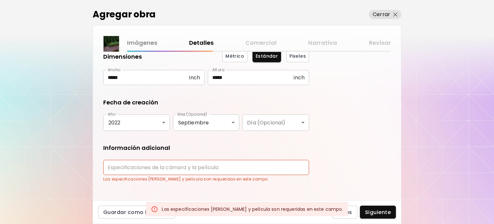
click at [227, 168] on input "text" at bounding box center [206, 167] width 206 height 15
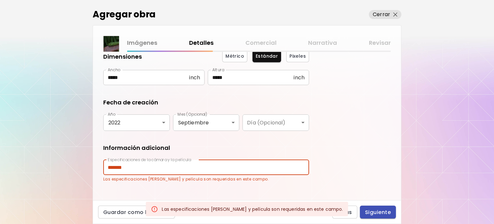
type input "*******"
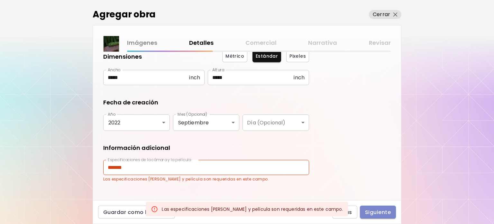
click at [362, 218] on button "Siguiente" at bounding box center [378, 211] width 36 height 13
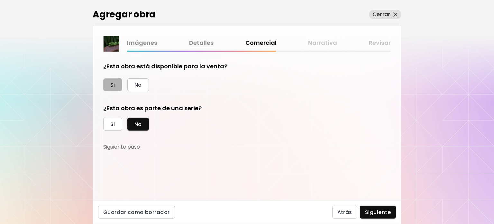
click at [116, 85] on button "Si" at bounding box center [112, 84] width 19 height 13
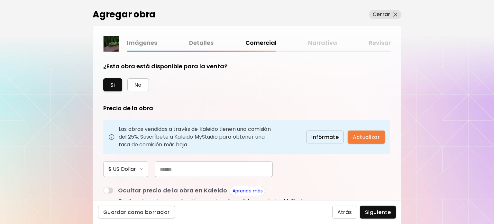
click at [198, 168] on input "text" at bounding box center [214, 168] width 118 height 15
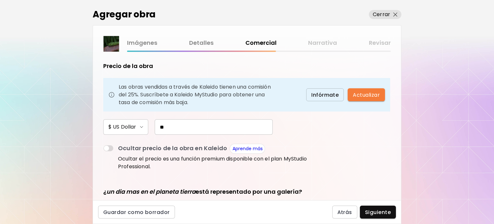
scroll to position [117, 0]
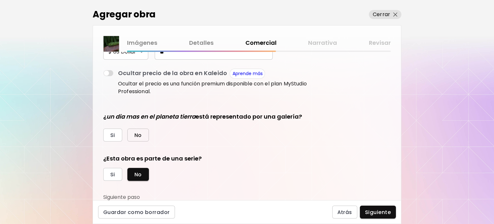
type input "**"
click at [143, 133] on button "No" at bounding box center [138, 134] width 22 height 13
click at [116, 174] on button "Si" at bounding box center [112, 174] width 19 height 13
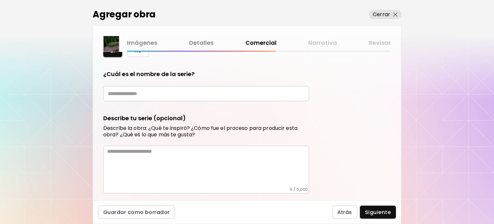
scroll to position [232, 0]
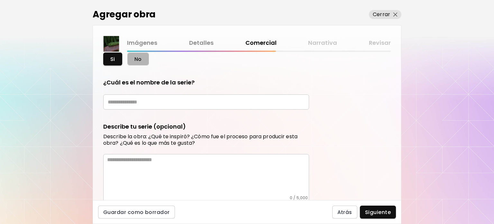
click at [140, 60] on span "No" at bounding box center [138, 59] width 7 height 7
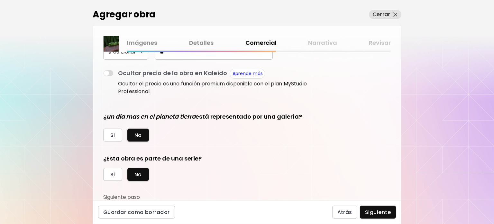
click at [373, 209] on span "Siguiente" at bounding box center [378, 212] width 26 height 7
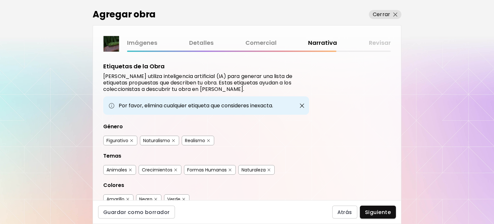
scroll to position [32, 0]
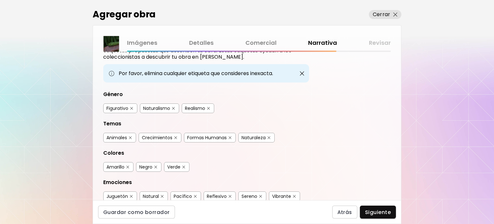
click at [115, 136] on div "Animales" at bounding box center [117, 137] width 21 height 6
click at [153, 135] on div "Crecimientos" at bounding box center [157, 137] width 31 height 6
click at [257, 137] on div "Naturaleza" at bounding box center [254, 137] width 24 height 6
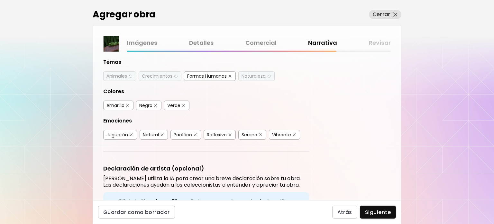
scroll to position [97, 0]
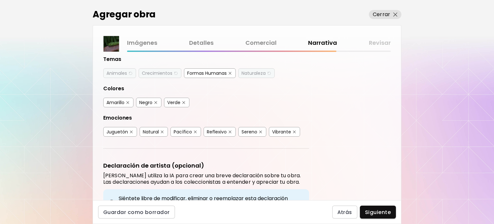
click at [151, 129] on div "Natural" at bounding box center [151, 131] width 16 height 6
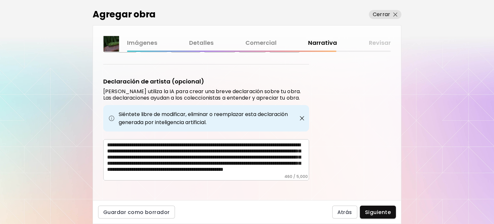
scroll to position [0, 0]
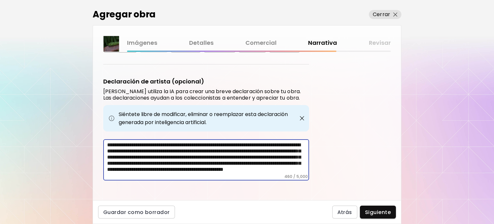
drag, startPoint x: 182, startPoint y: 147, endPoint x: 231, endPoint y: 147, distance: 48.6
click at [231, 147] on textarea "**********" at bounding box center [208, 158] width 202 height 32
drag, startPoint x: 272, startPoint y: 149, endPoint x: 251, endPoint y: 149, distance: 21.2
click at [251, 149] on textarea "**********" at bounding box center [208, 158] width 202 height 32
drag, startPoint x: 153, startPoint y: 154, endPoint x: 150, endPoint y: 154, distance: 3.3
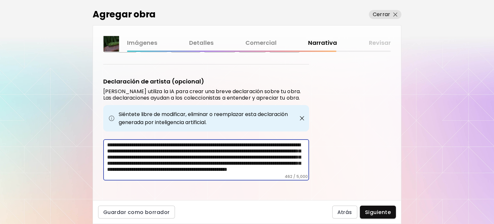
click at [150, 154] on textarea "**********" at bounding box center [208, 158] width 202 height 32
click at [251, 147] on textarea "**********" at bounding box center [208, 158] width 202 height 32
drag, startPoint x: 156, startPoint y: 153, endPoint x: 130, endPoint y: 161, distance: 26.9
click at [130, 161] on textarea "**********" at bounding box center [208, 158] width 202 height 32
click at [178, 153] on textarea "**********" at bounding box center [208, 158] width 202 height 32
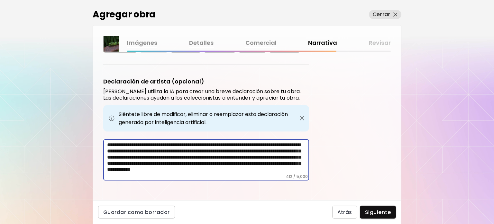
click at [221, 153] on textarea "**********" at bounding box center [208, 158] width 202 height 32
drag, startPoint x: 139, startPoint y: 155, endPoint x: 111, endPoint y: 156, distance: 28.0
click at [111, 156] on textarea "**********" at bounding box center [208, 158] width 202 height 32
drag, startPoint x: 131, startPoint y: 156, endPoint x: 281, endPoint y: 173, distance: 150.7
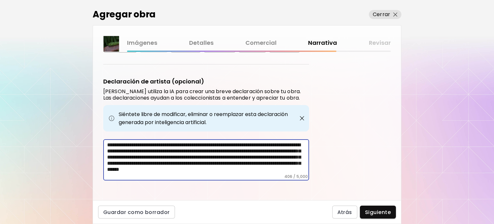
click at [281, 173] on div "**********" at bounding box center [206, 159] width 206 height 41
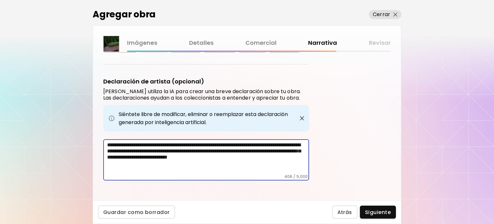
scroll to position [173, 0]
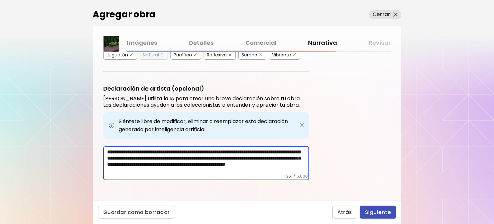
type textarea "**********"
click at [382, 212] on span "Siguiente" at bounding box center [378, 212] width 26 height 7
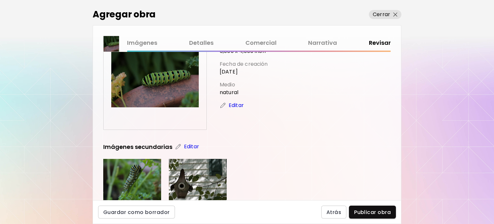
scroll to position [97, 0]
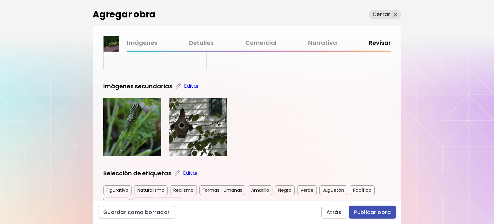
click at [362, 210] on span "Publicar obra" at bounding box center [372, 212] width 37 height 7
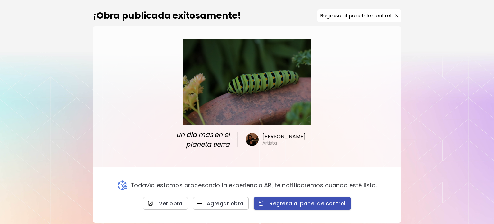
click at [300, 207] on button "Regresa al panel de control" at bounding box center [302, 203] width 97 height 13
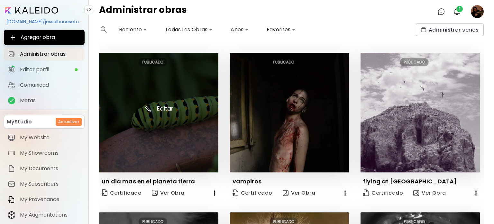
click at [189, 122] on img at bounding box center [158, 112] width 119 height 119
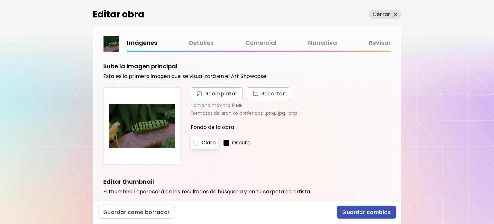
click at [380, 214] on span "Guardar cambios" at bounding box center [366, 212] width 49 height 7
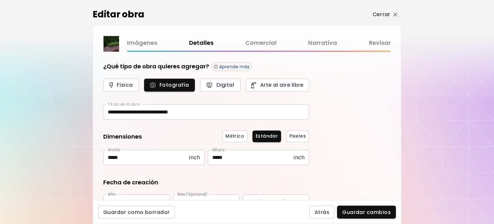
click at [393, 13] on span "Cerrar" at bounding box center [385, 15] width 25 height 8
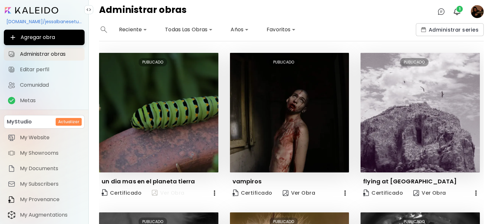
click at [184, 194] on button "Ver Obra" at bounding box center [168, 192] width 38 height 13
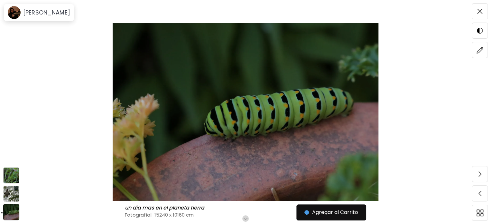
click at [12, 167] on img at bounding box center [11, 175] width 16 height 16
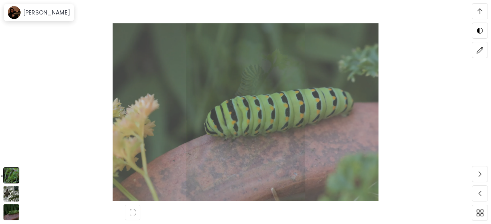
scroll to position [91, 0]
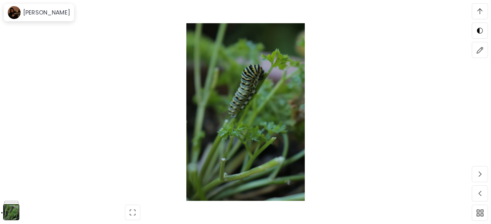
click at [10, 200] on div at bounding box center [245, 112] width 491 height 224
click at [11, 207] on img at bounding box center [11, 212] width 16 height 16
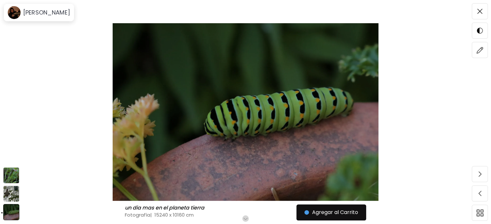
click at [13, 187] on img at bounding box center [11, 193] width 16 height 16
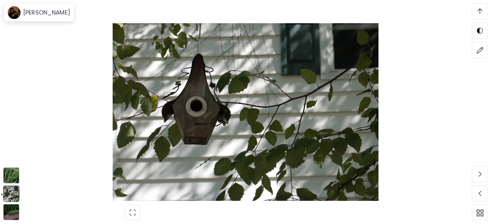
click at [15, 176] on img at bounding box center [11, 175] width 16 height 16
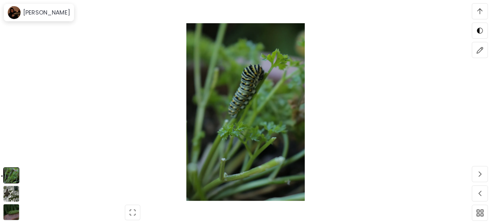
click at [9, 208] on img at bounding box center [11, 212] width 16 height 16
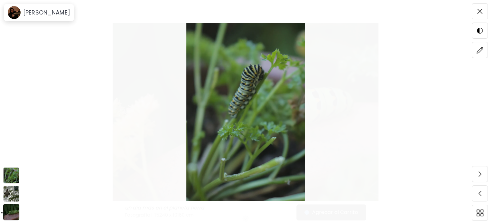
scroll to position [0, 0]
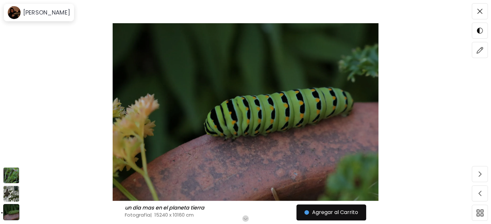
click at [10, 207] on img at bounding box center [11, 212] width 16 height 16
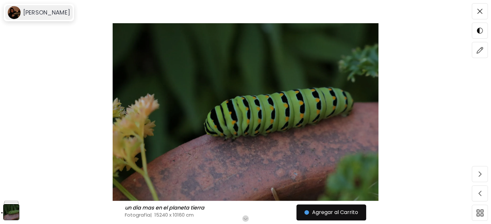
click at [69, 16] on h6 "[PERSON_NAME]" at bounding box center [46, 13] width 47 height 8
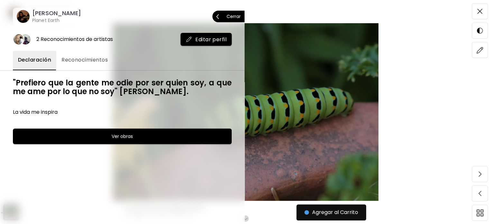
click at [63, 12] on h6 "[PERSON_NAME]" at bounding box center [56, 13] width 49 height 8
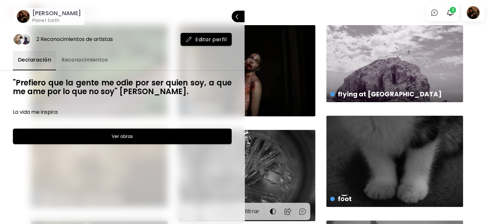
click at [477, 69] on div at bounding box center [245, 112] width 491 height 224
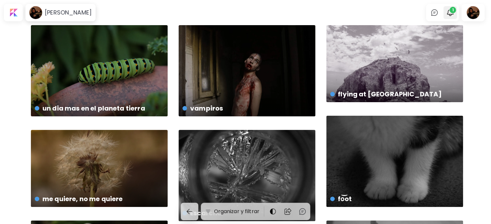
click at [454, 12] on span "1" at bounding box center [453, 10] width 6 height 6
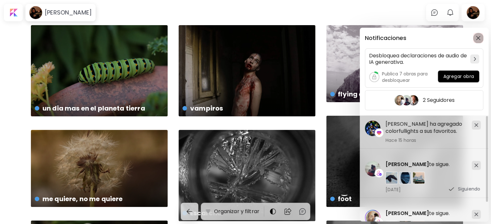
click at [479, 39] on img "button" at bounding box center [478, 38] width 5 height 5
